Goal: Task Accomplishment & Management: Use online tool/utility

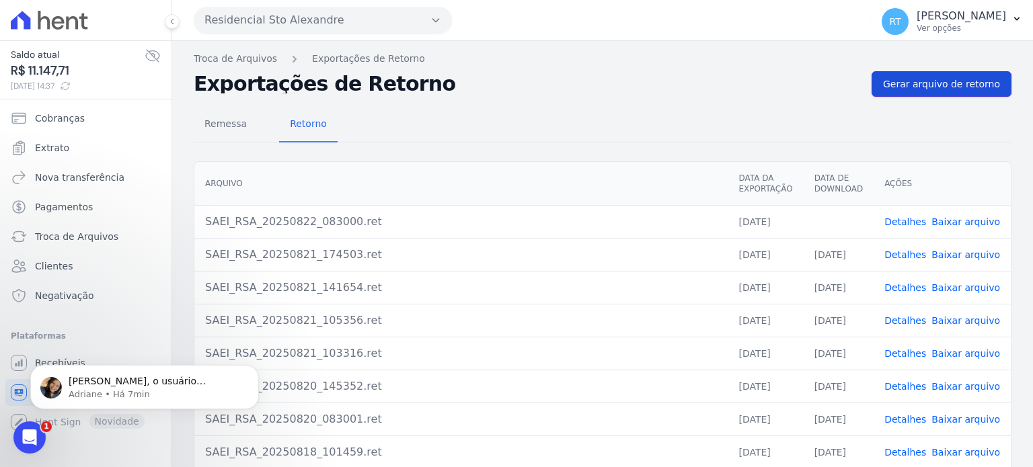
click at [944, 84] on span "Gerar arquivo de retorno" at bounding box center [941, 83] width 117 height 13
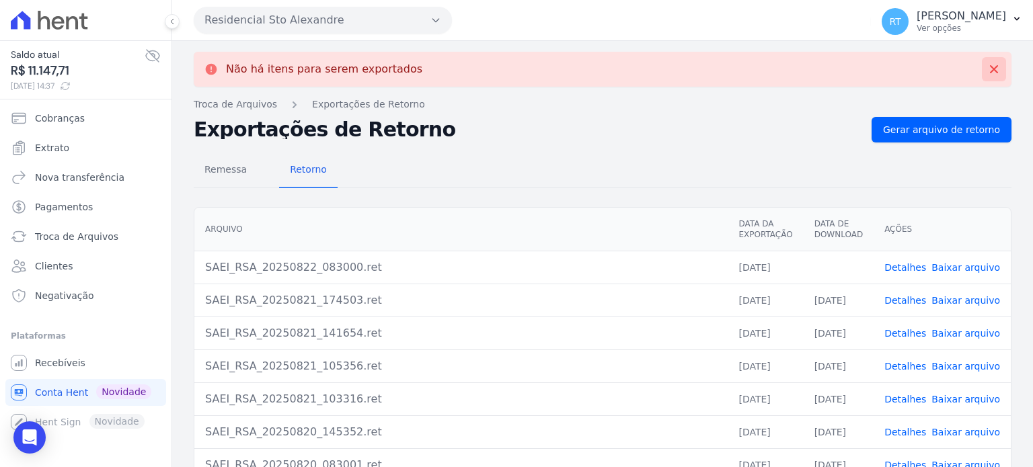
click at [987, 69] on icon at bounding box center [993, 69] width 13 height 13
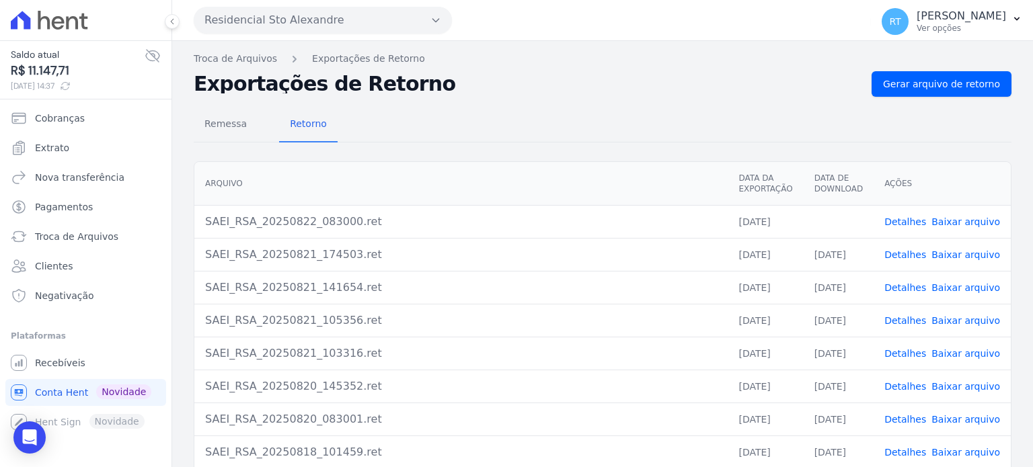
click at [906, 223] on link "Detalhes" at bounding box center [905, 221] width 42 height 11
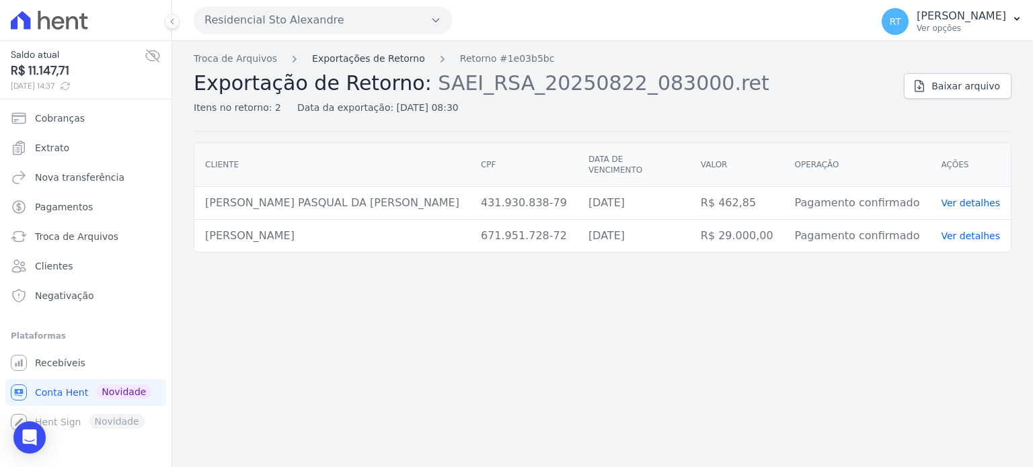
click at [355, 58] on link "Exportações de Retorno" at bounding box center [368, 59] width 113 height 14
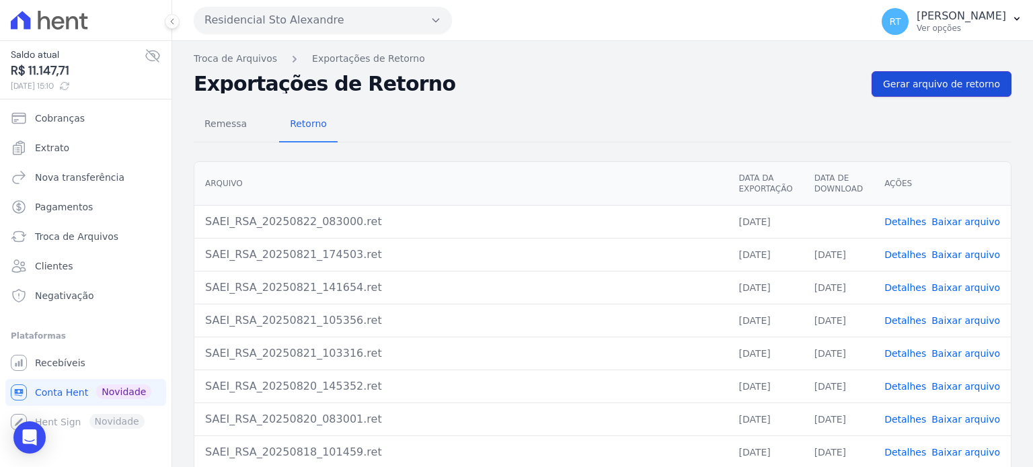
click at [951, 81] on span "Gerar arquivo de retorno" at bounding box center [941, 83] width 117 height 13
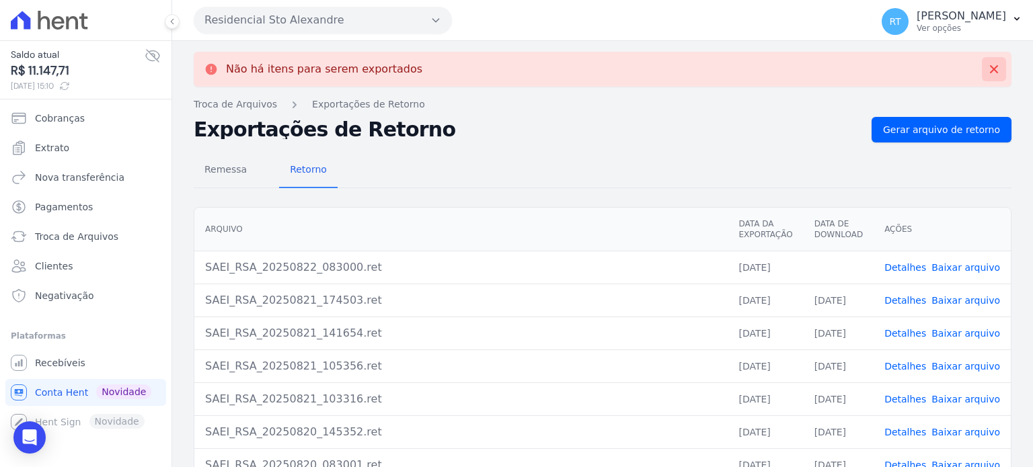
click at [990, 69] on icon at bounding box center [994, 69] width 8 height 8
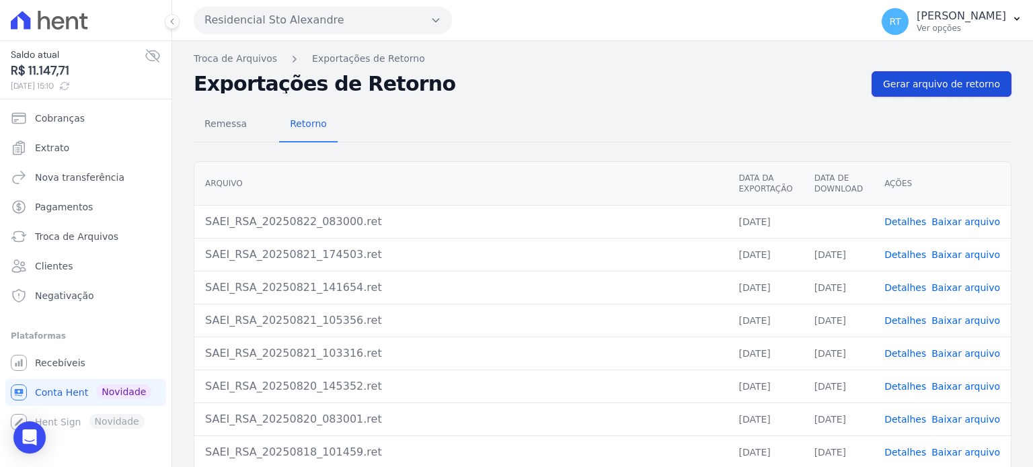
click at [919, 83] on span "Gerar arquivo de retorno" at bounding box center [941, 83] width 117 height 13
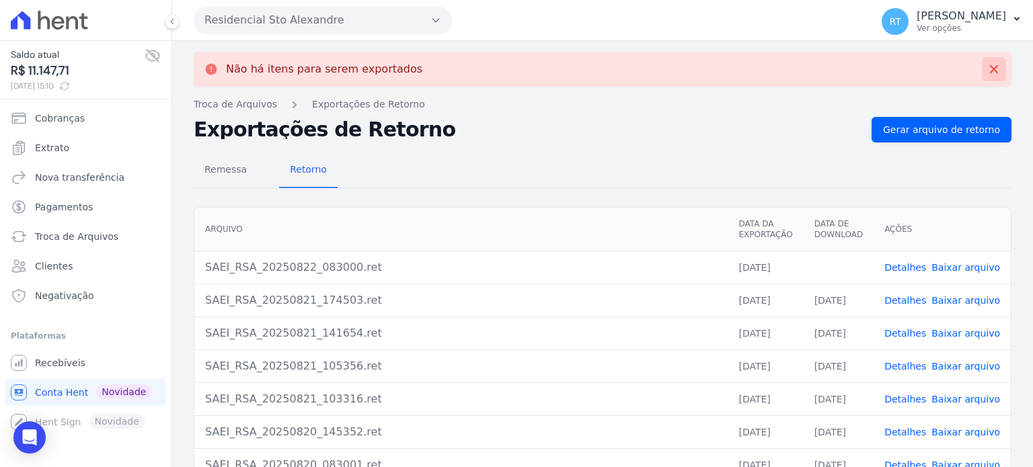
click at [990, 69] on icon at bounding box center [994, 69] width 8 height 8
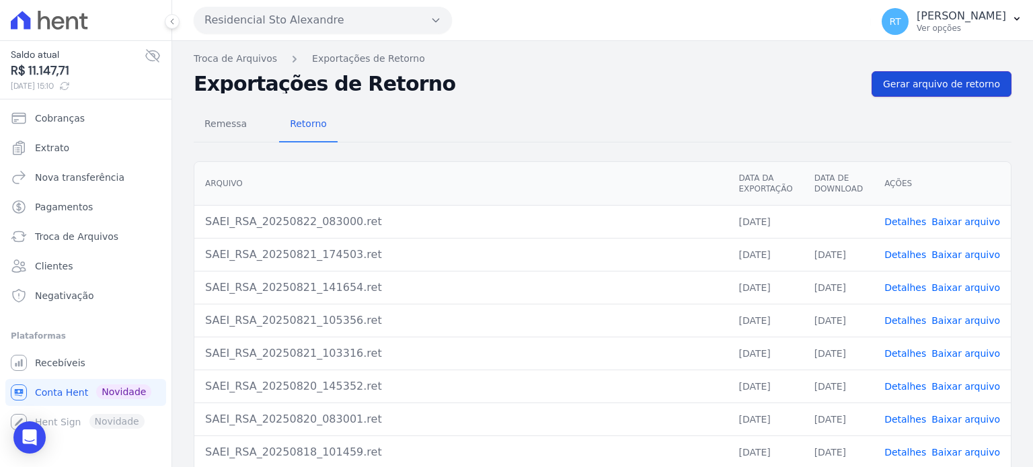
click at [964, 83] on span "Gerar arquivo de retorno" at bounding box center [941, 83] width 117 height 13
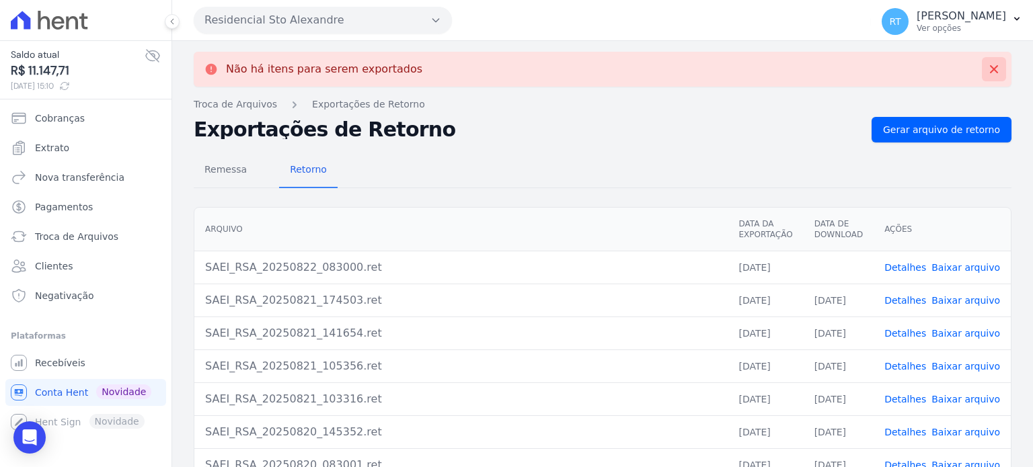
click at [990, 67] on icon at bounding box center [994, 69] width 8 height 8
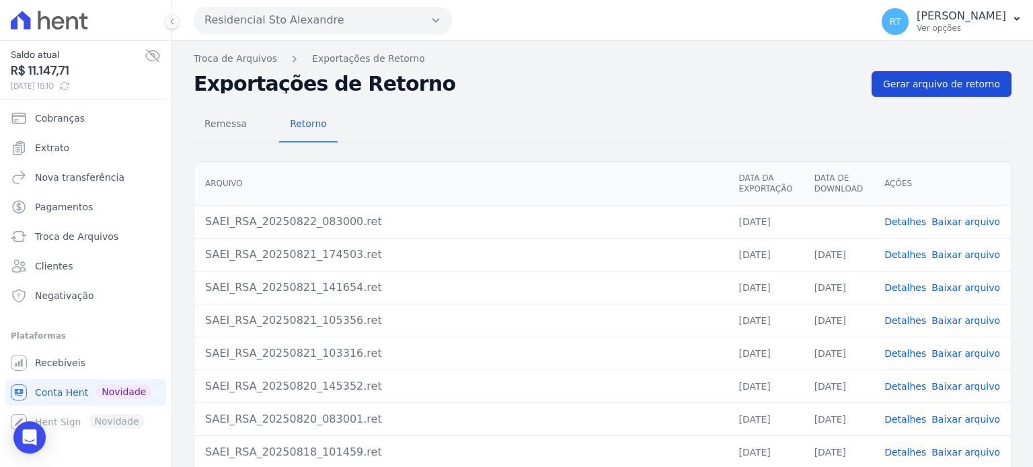
click at [963, 83] on span "Gerar arquivo de retorno" at bounding box center [941, 83] width 117 height 13
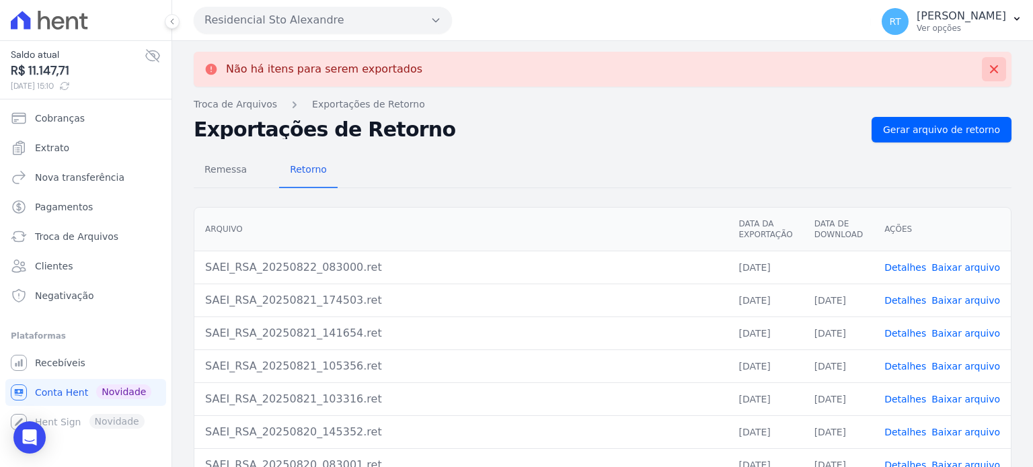
click at [990, 69] on icon at bounding box center [994, 69] width 8 height 8
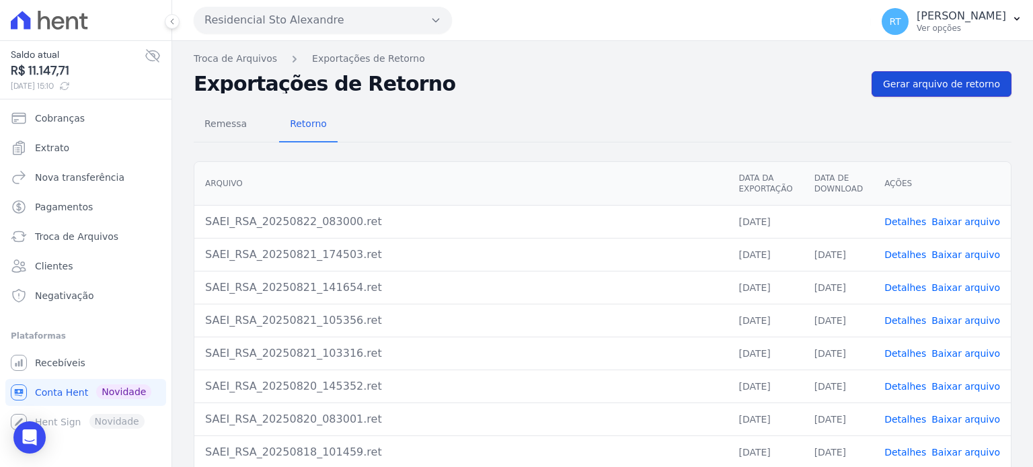
click at [967, 85] on span "Gerar arquivo de retorno" at bounding box center [941, 83] width 117 height 13
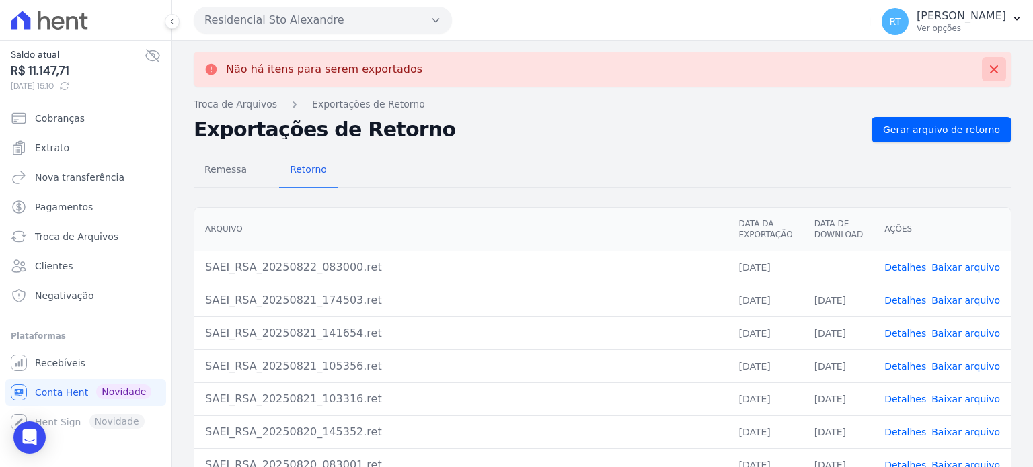
click at [987, 70] on icon at bounding box center [993, 69] width 13 height 13
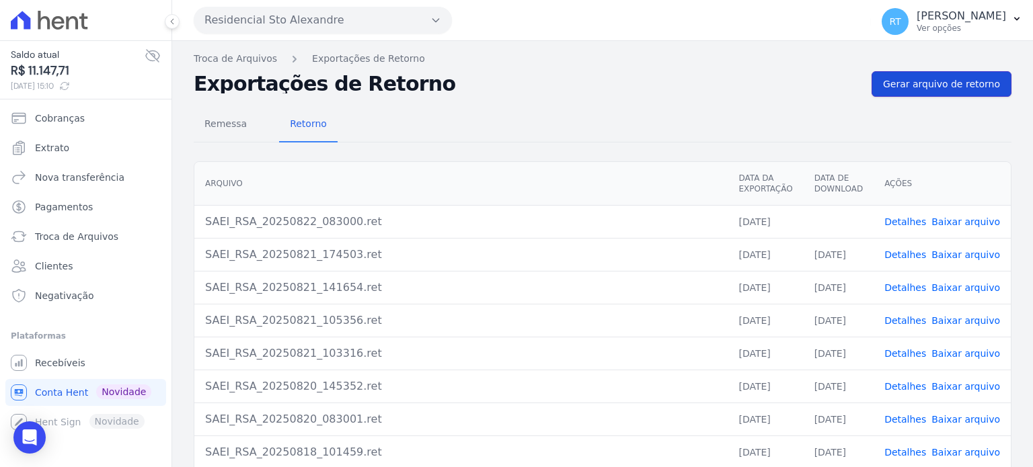
click at [965, 80] on span "Gerar arquivo de retorno" at bounding box center [941, 83] width 117 height 13
